Goal: Information Seeking & Learning: Check status

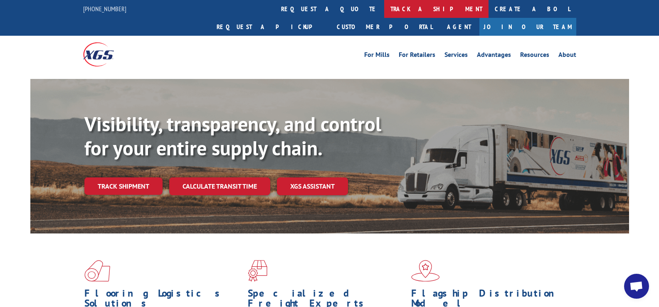
click at [384, 15] on link "track a shipment" at bounding box center [436, 9] width 104 height 18
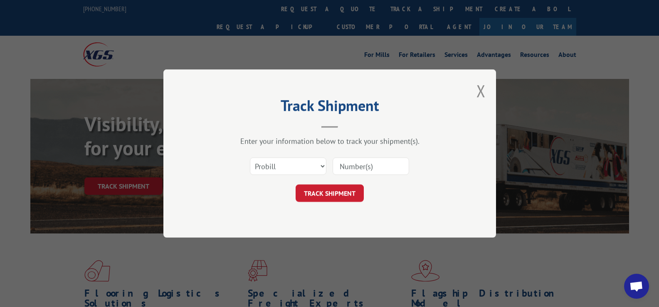
click at [360, 167] on input at bounding box center [371, 166] width 76 height 17
type input "317264"
click at [330, 196] on button "TRACK SHIPMENT" at bounding box center [330, 193] width 68 height 17
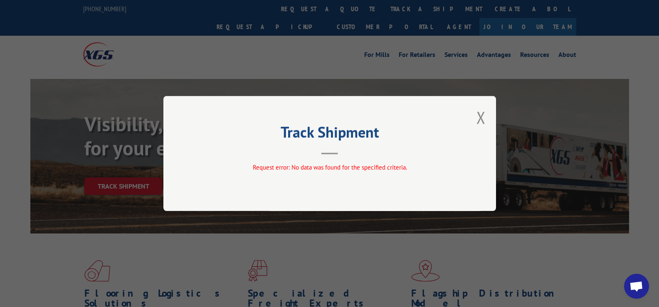
drag, startPoint x: 484, startPoint y: 113, endPoint x: 481, endPoint y: 106, distance: 7.6
click at [484, 112] on button "Close modal" at bounding box center [480, 117] width 9 height 22
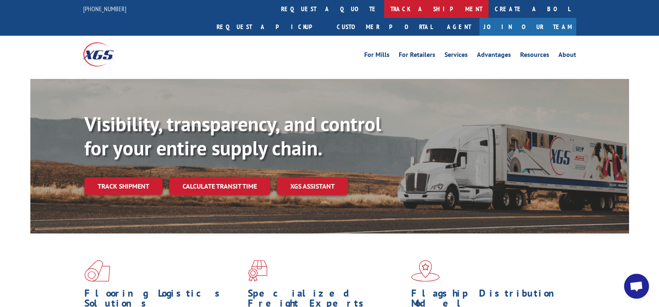
click at [384, 6] on link "track a shipment" at bounding box center [436, 9] width 104 height 18
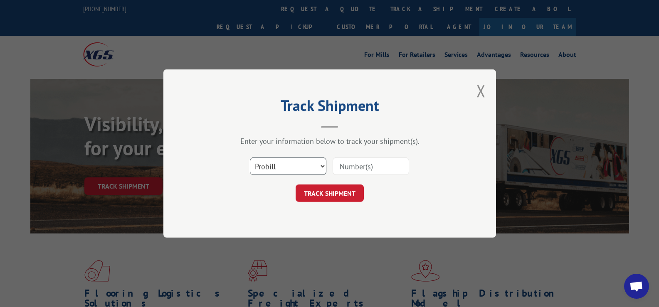
click at [320, 169] on select "Select category... Probill BOL PO" at bounding box center [288, 166] width 76 height 17
select select "po"
click at [250, 158] on select "Select category... Probill BOL PO" at bounding box center [288, 166] width 76 height 17
click at [369, 173] on input at bounding box center [371, 166] width 76 height 17
type input "317264"
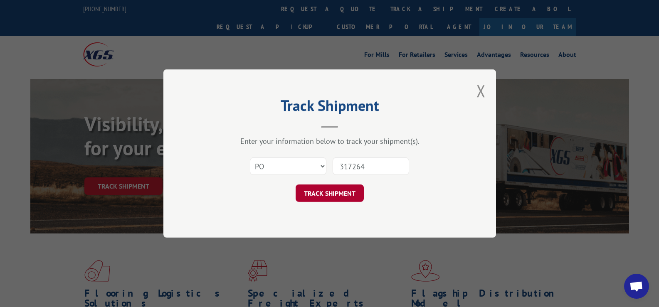
click at [348, 191] on button "TRACK SHIPMENT" at bounding box center [330, 193] width 68 height 17
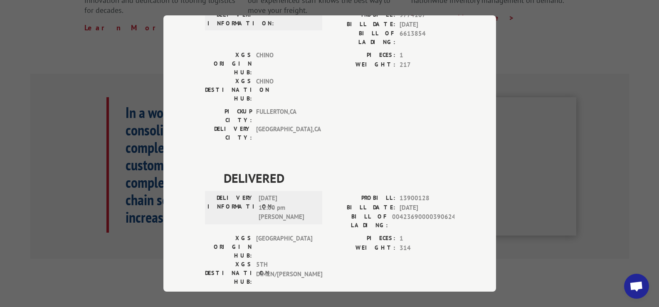
scroll to position [333, 0]
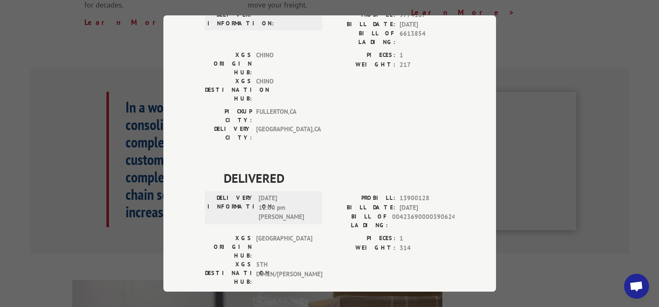
click at [517, 33] on div "Track Shipment DELIVERED DELIVERY INFORMATION: PROBILL: 9774167 BILL DATE: [DAT…" at bounding box center [329, 153] width 659 height 307
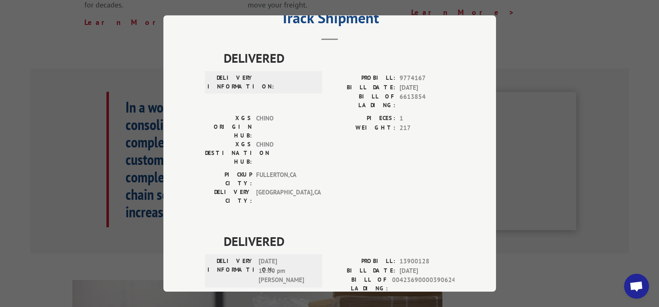
scroll to position [0, 0]
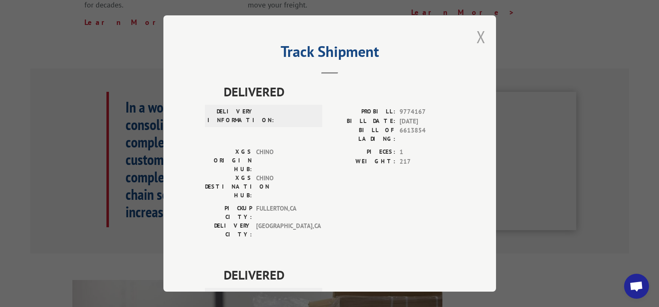
click at [480, 41] on button "Close modal" at bounding box center [480, 37] width 9 height 22
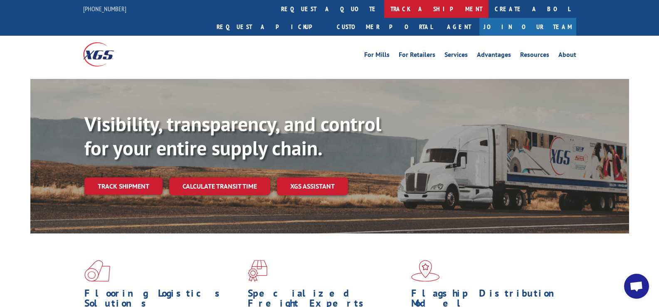
click at [384, 10] on link "track a shipment" at bounding box center [436, 9] width 104 height 18
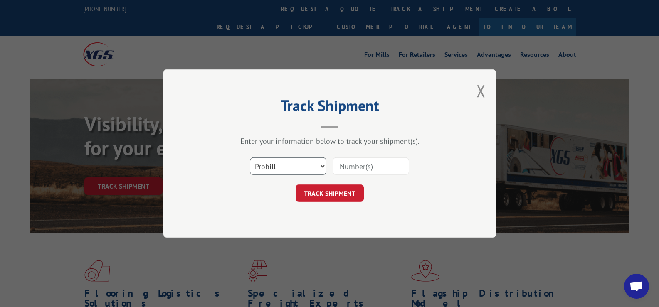
click at [302, 165] on select "Select category... Probill BOL PO" at bounding box center [288, 166] width 76 height 17
select select "bol"
click at [250, 158] on select "Select category... Probill BOL PO" at bounding box center [288, 166] width 76 height 17
drag, startPoint x: 362, startPoint y: 169, endPoint x: 365, endPoint y: 165, distance: 5.2
click at [363, 168] on input at bounding box center [371, 166] width 76 height 17
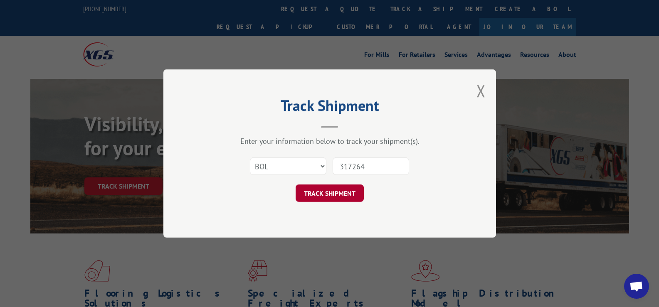
type input "317264"
click at [323, 199] on button "TRACK SHIPMENT" at bounding box center [330, 193] width 68 height 17
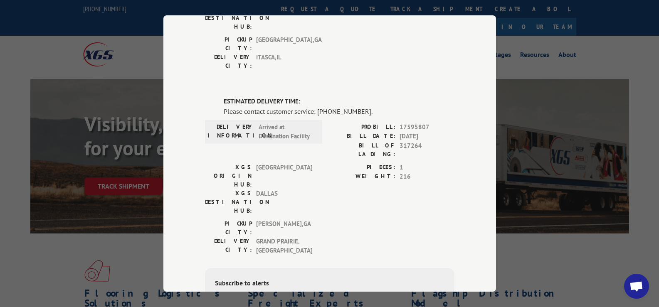
click at [547, 45] on div "Track Shipment DELIVERED DELIVERY INFORMATION: PROBILL: 8879690 BILL DATE: [DAT…" at bounding box center [329, 153] width 659 height 307
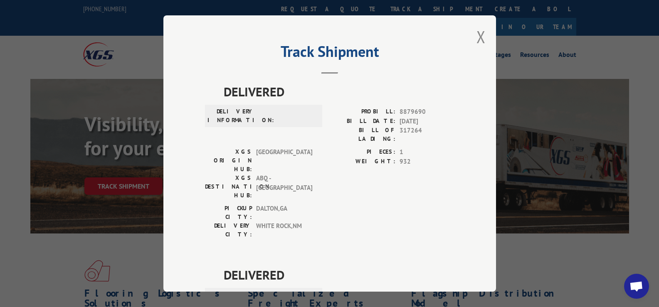
click at [472, 45] on div "Track Shipment DELIVERED DELIVERY INFORMATION: PROBILL: 8879690 BILL DATE: [DAT…" at bounding box center [329, 153] width 333 height 276
click at [477, 40] on button "Close modal" at bounding box center [480, 37] width 9 height 22
